Goal: Find specific page/section: Find specific page/section

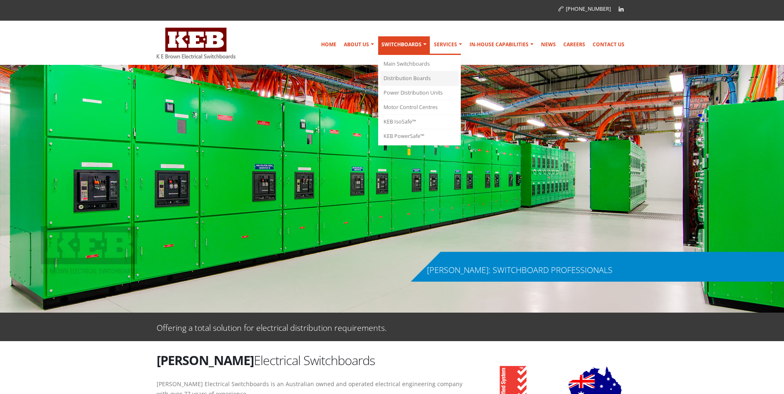
click at [420, 80] on link "Distribution Boards" at bounding box center [419, 78] width 78 height 14
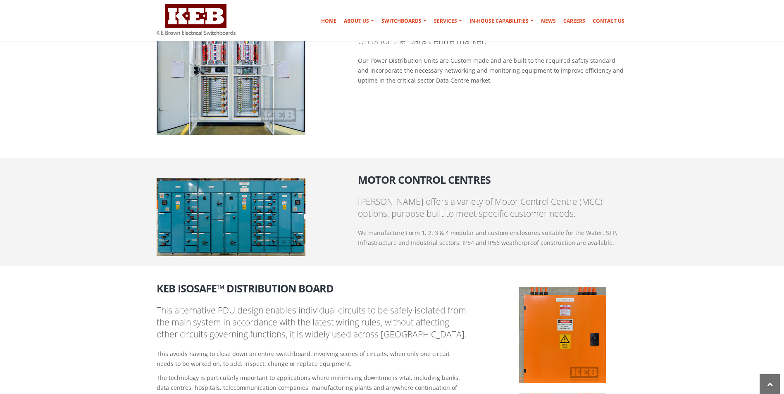
scroll to position [865, 0]
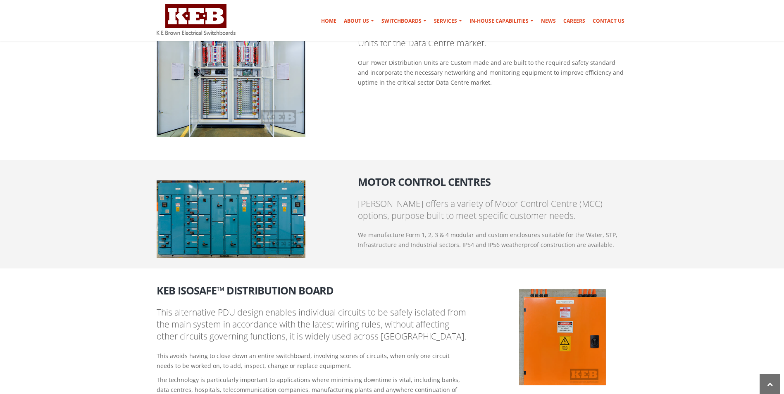
click at [228, 209] on img at bounding box center [231, 220] width 149 height 78
click at [411, 181] on h2 "Motor Control Centres" at bounding box center [493, 178] width 270 height 17
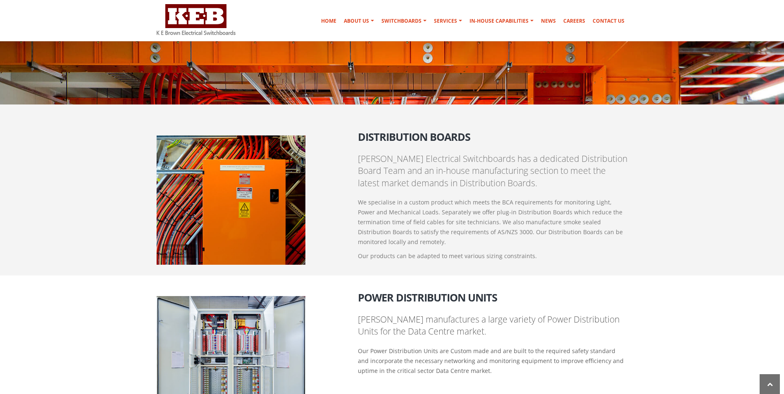
scroll to position [576, 0]
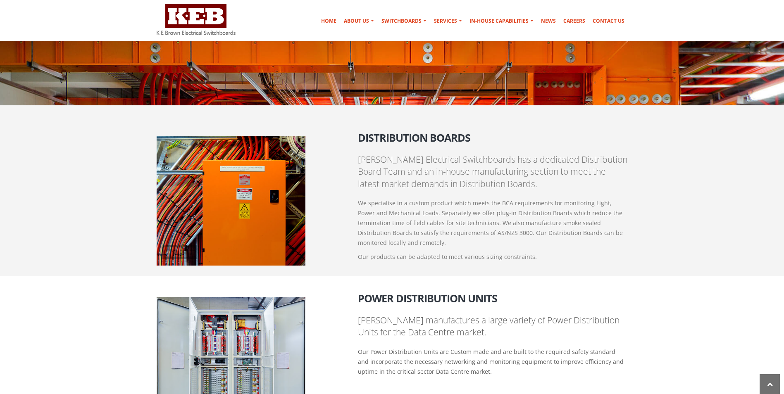
click at [268, 200] on img at bounding box center [231, 200] width 149 height 129
click at [398, 257] on p "Our products can be adapted to meet various sizing constraints." at bounding box center [493, 257] width 270 height 10
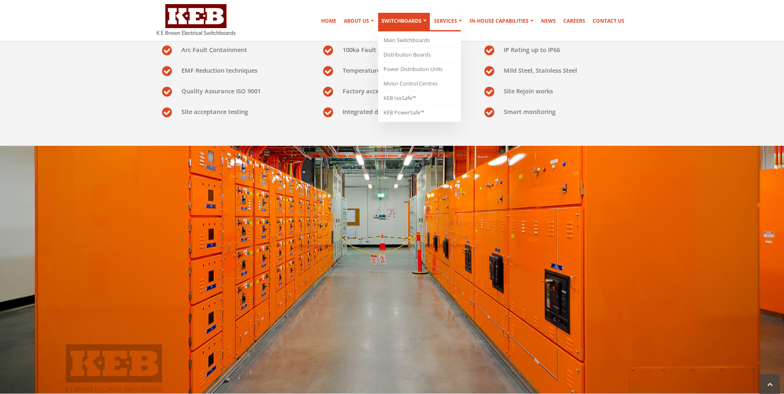
scroll to position [287, 0]
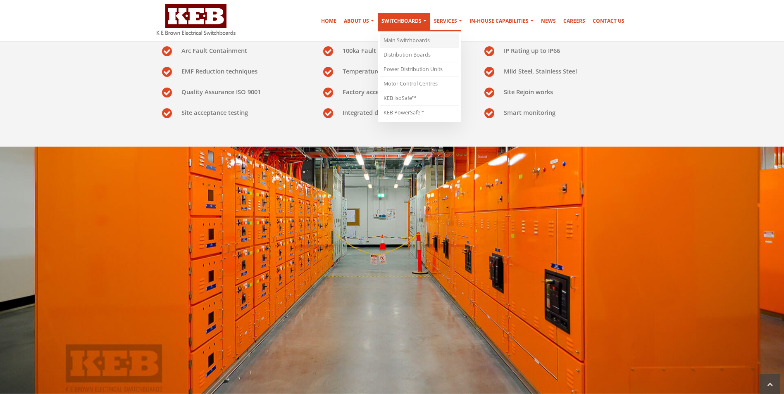
click at [414, 41] on link "Main Switchboards" at bounding box center [419, 40] width 78 height 14
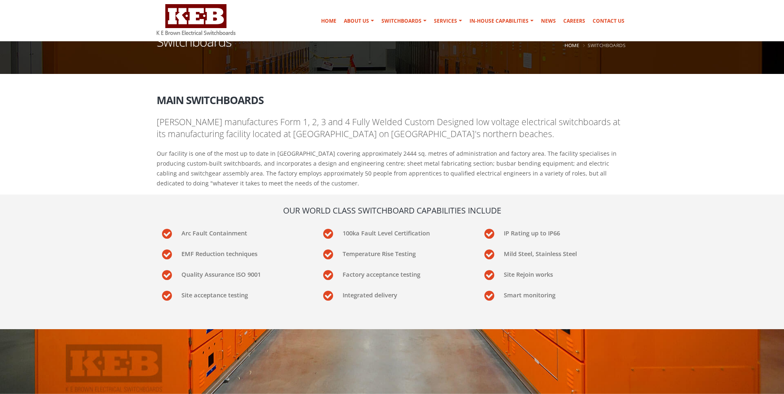
scroll to position [124, 0]
